Goal: Information Seeking & Learning: Learn about a topic

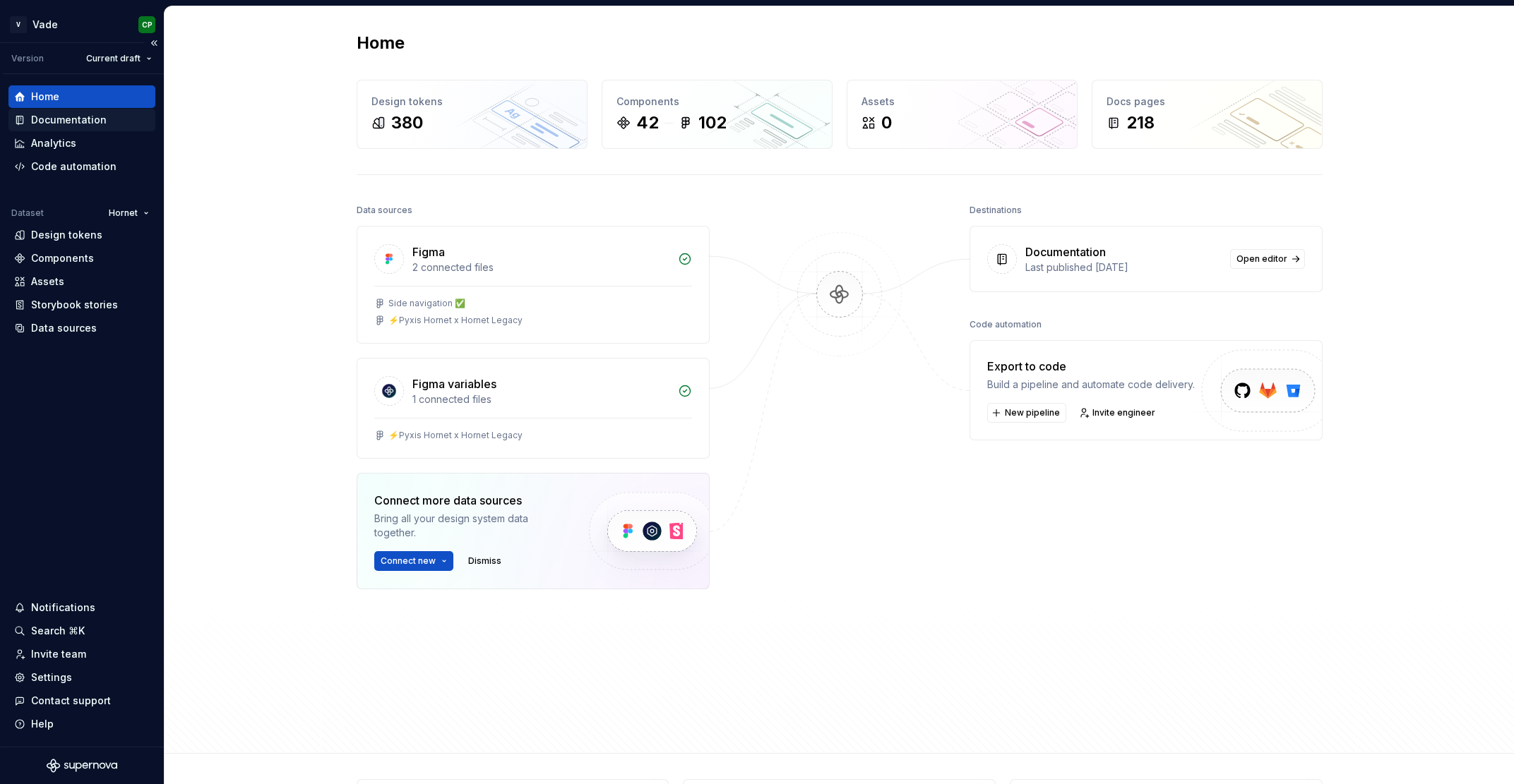
click at [45, 129] on div "Documentation" at bounding box center [82, 120] width 147 height 23
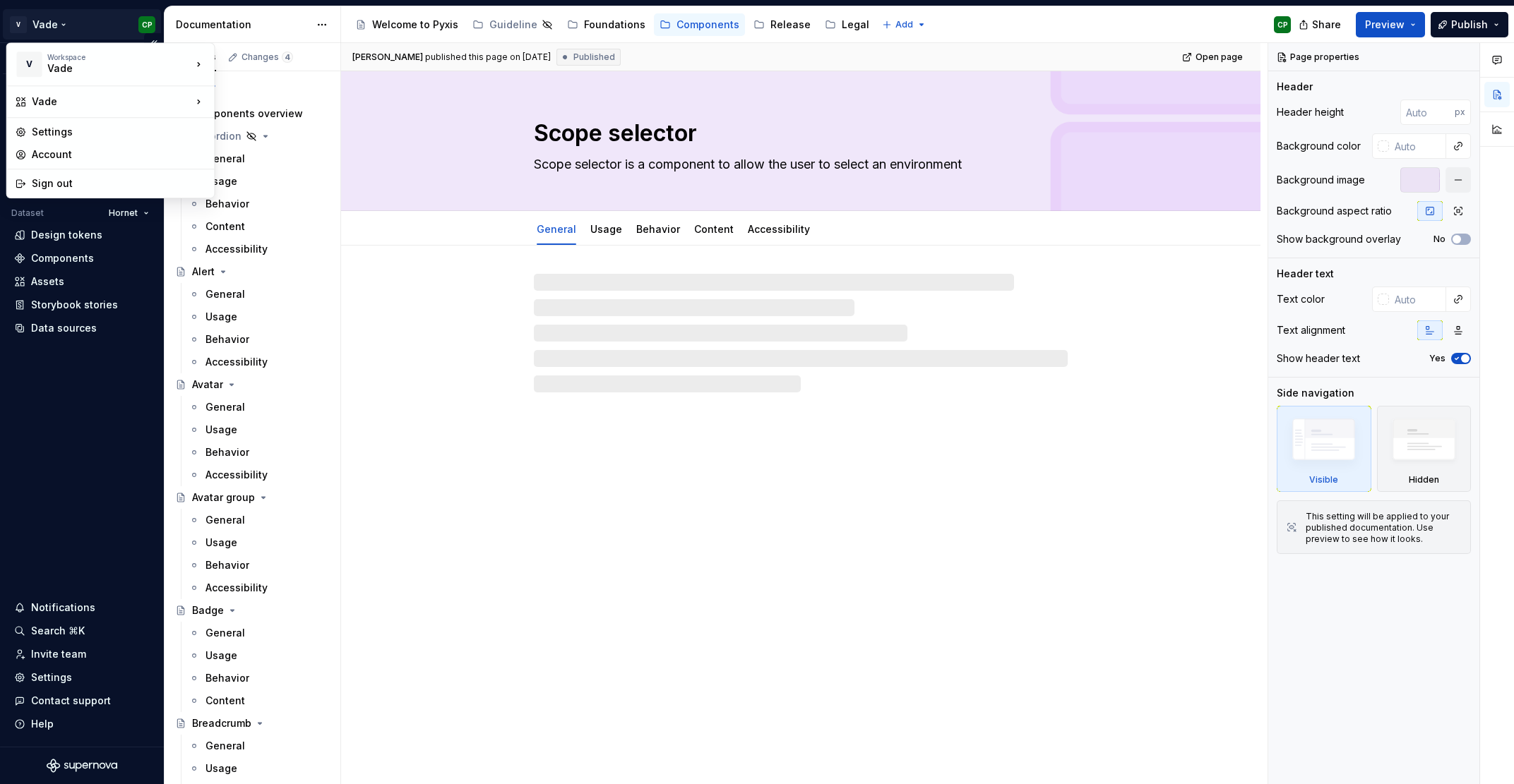
click at [50, 23] on html "V Vade CP Version Current draft Home Documentation Analytics Code automation Da…" at bounding box center [757, 392] width 1514 height 784
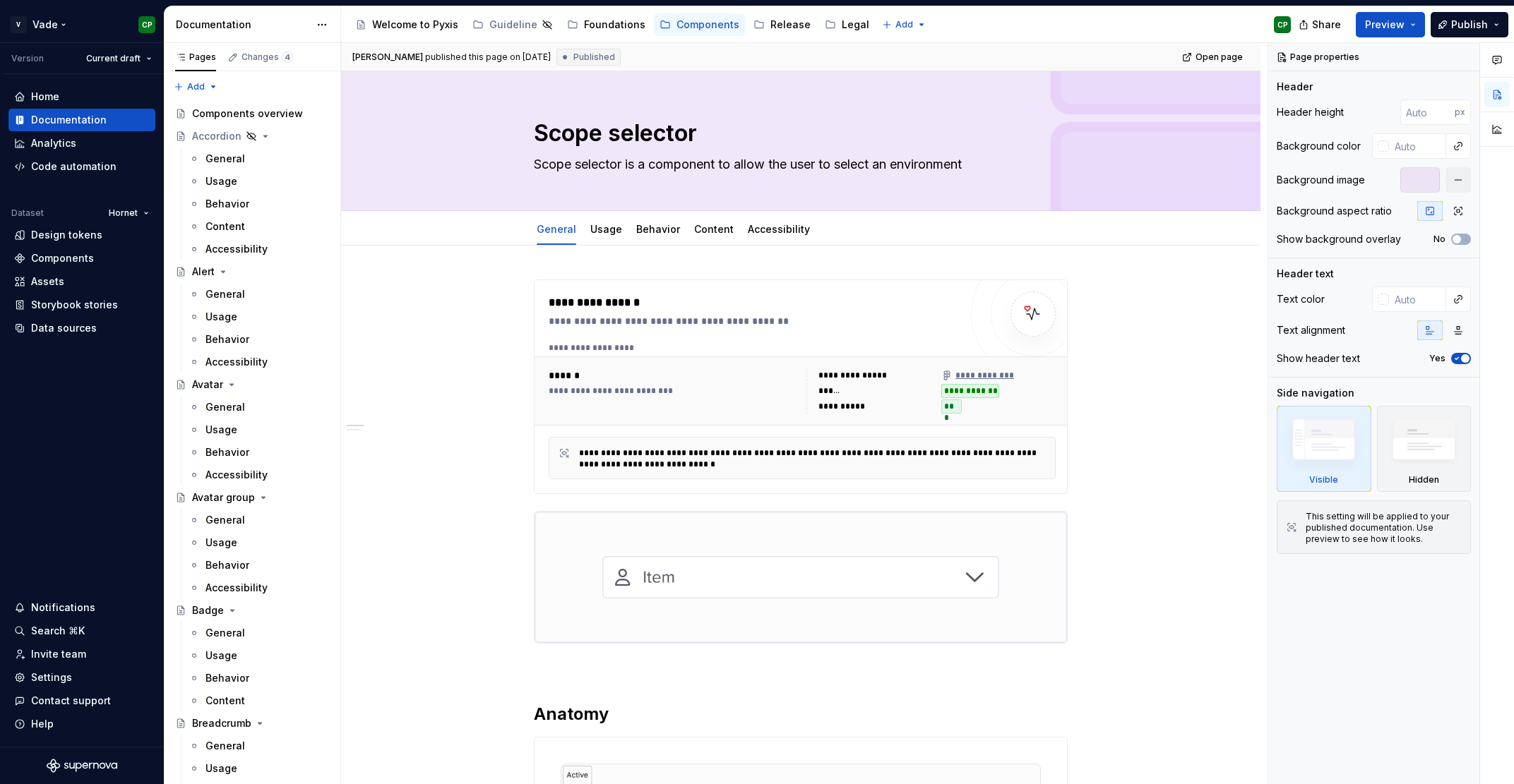
click at [55, 26] on html "V Vade CP Version Current draft Home Documentation Analytics Code automation Da…" at bounding box center [757, 392] width 1514 height 784
click at [123, 212] on html "V Vade CP Version Current draft Home Documentation Analytics Code automation Da…" at bounding box center [757, 392] width 1514 height 784
click at [123, 212] on html "V Vade CP Version Current draft Home Documentation Analytics Code automation Da…" at bounding box center [757, 392] width 1514 height 784
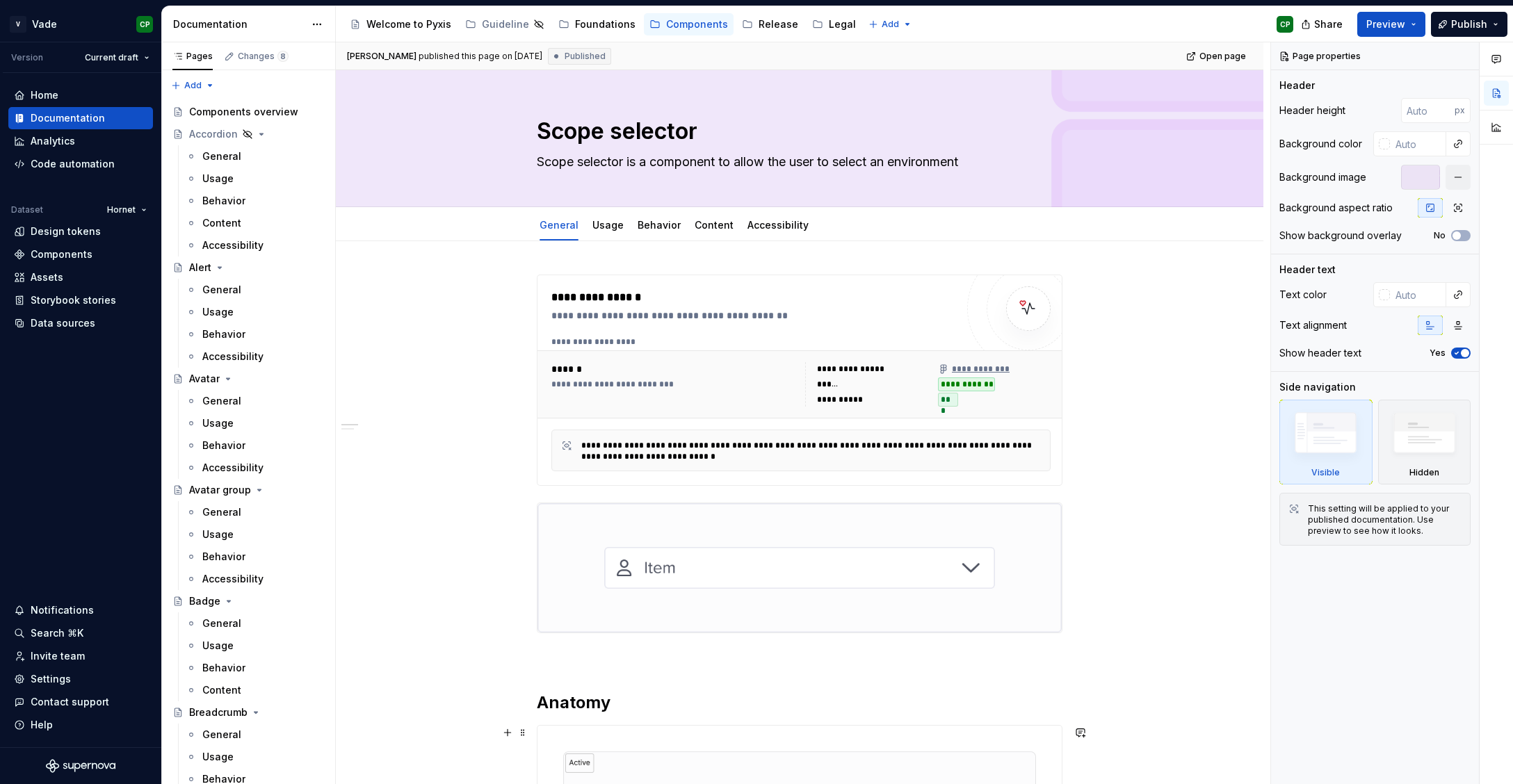
type textarea "*"
